Goal: Transaction & Acquisition: Subscribe to service/newsletter

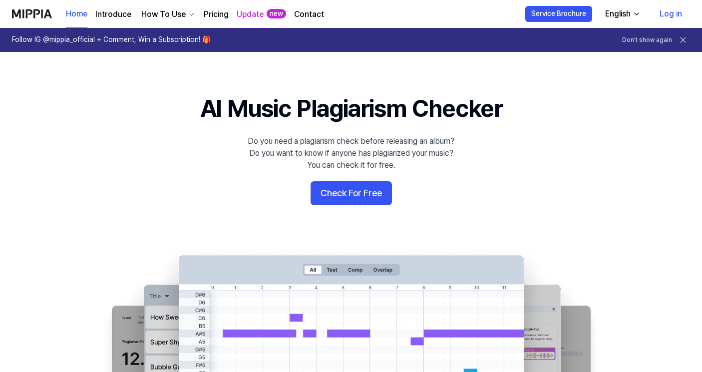
click at [75, 125] on 배너 "AI Music Plagiarism Checker Do you need a plagiarism check before releasing an …" at bounding box center [351, 273] width 702 height 363
click at [216, 14] on link "Pricing" at bounding box center [216, 14] width 25 height 12
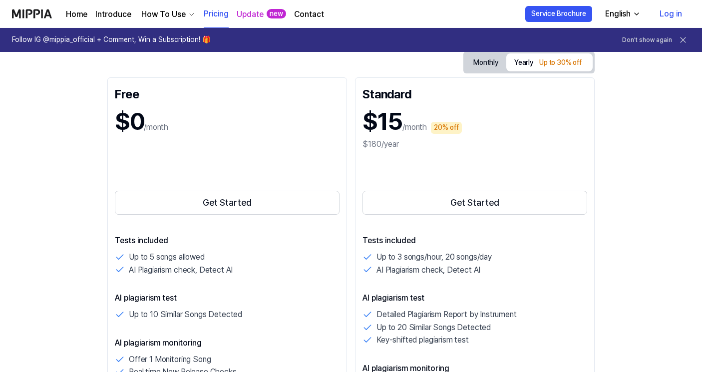
scroll to position [118, 0]
